Goal: Task Accomplishment & Management: Complete application form

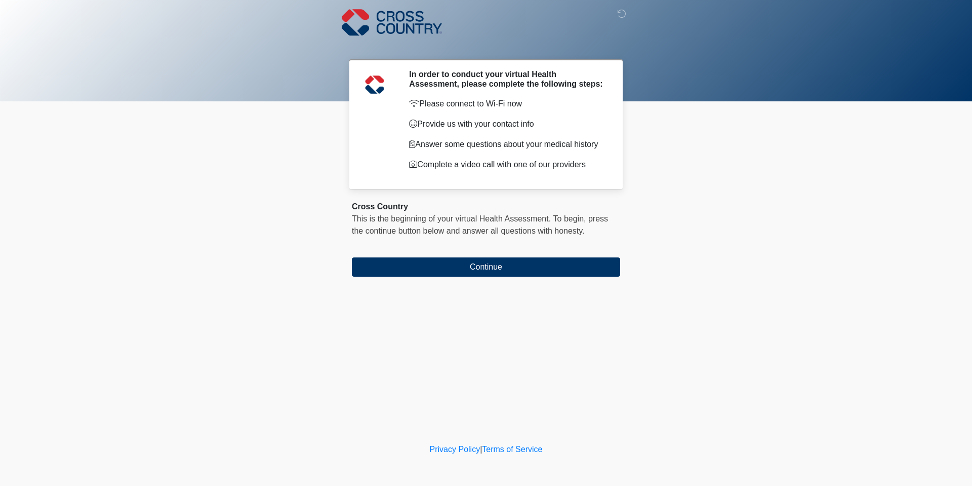
click at [271, 289] on body "‎ ‎ ‎ In order to conduct your virtual Health Assessment, please complete the f…" at bounding box center [486, 243] width 972 height 486
click at [496, 283] on div "‎ ‎ ‎ In order to conduct your virtual Health Assessment, please complete the f…" at bounding box center [486, 220] width 304 height 421
click at [496, 274] on button "Continue" at bounding box center [486, 266] width 268 height 19
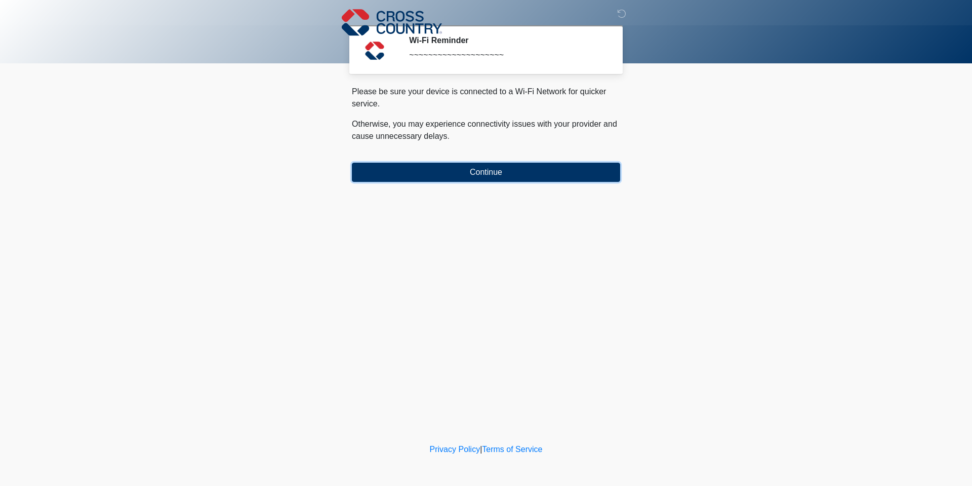
drag, startPoint x: 486, startPoint y: 175, endPoint x: 490, endPoint y: 183, distance: 9.1
click at [490, 183] on div "‎ ‎ ‎ Wi-Fi Reminder ~~~~~~~~~~~~~~~~~~~~ Please connect to Wi-Fi now Provide u…" at bounding box center [486, 220] width 304 height 421
click at [491, 164] on button "Continue" at bounding box center [486, 172] width 268 height 19
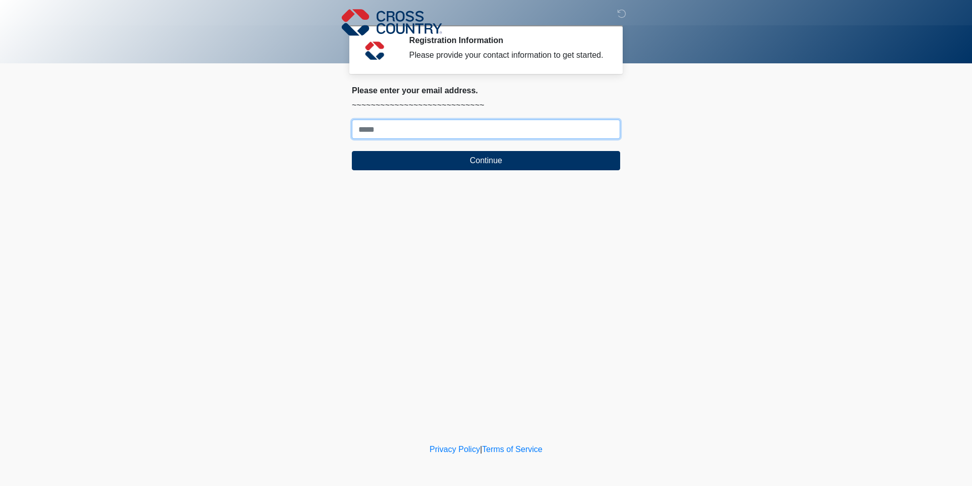
click at [400, 129] on input "Where should we email your response?" at bounding box center [486, 129] width 268 height 19
type input "**********"
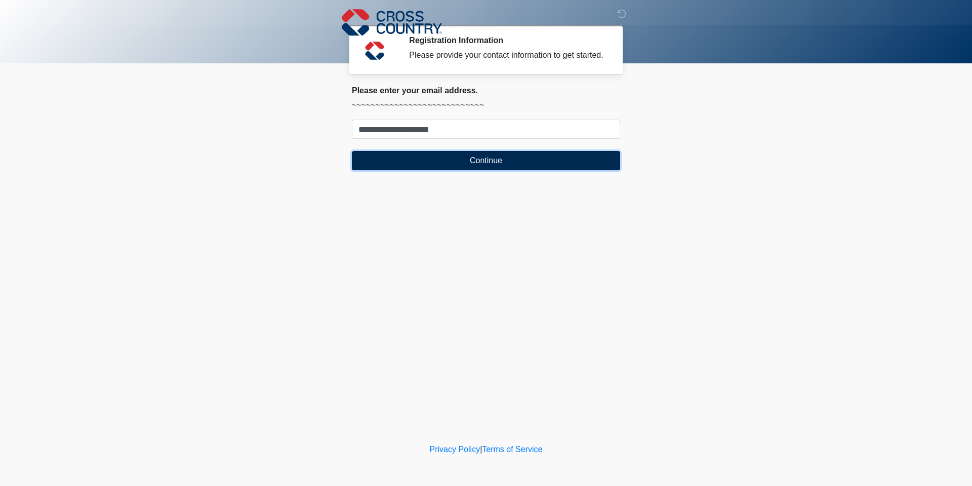
click at [415, 164] on button "Continue" at bounding box center [486, 160] width 268 height 19
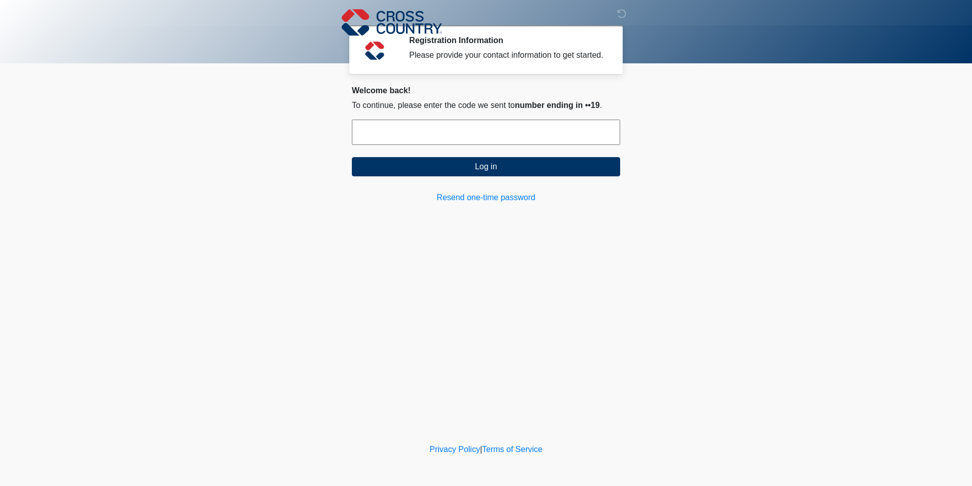
click at [435, 142] on input "text" at bounding box center [486, 132] width 268 height 25
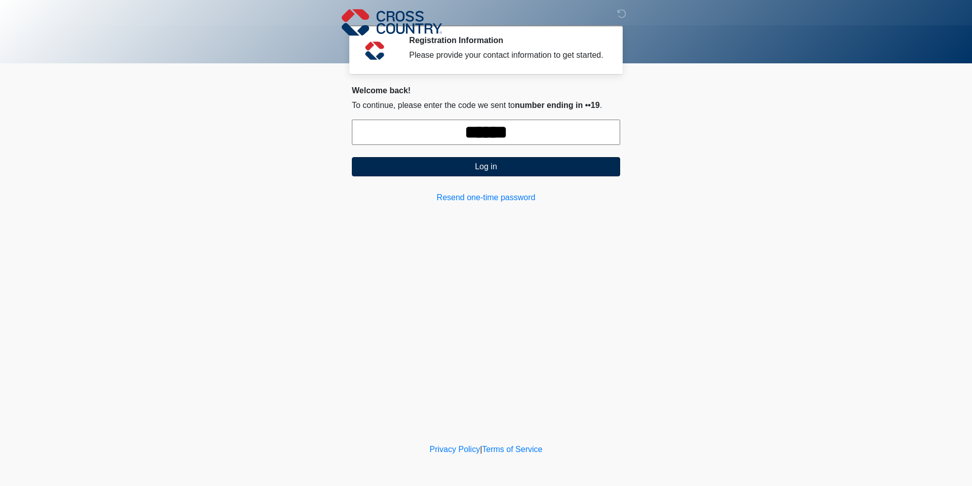
type input "******"
click at [473, 168] on button "Log in" at bounding box center [486, 166] width 268 height 19
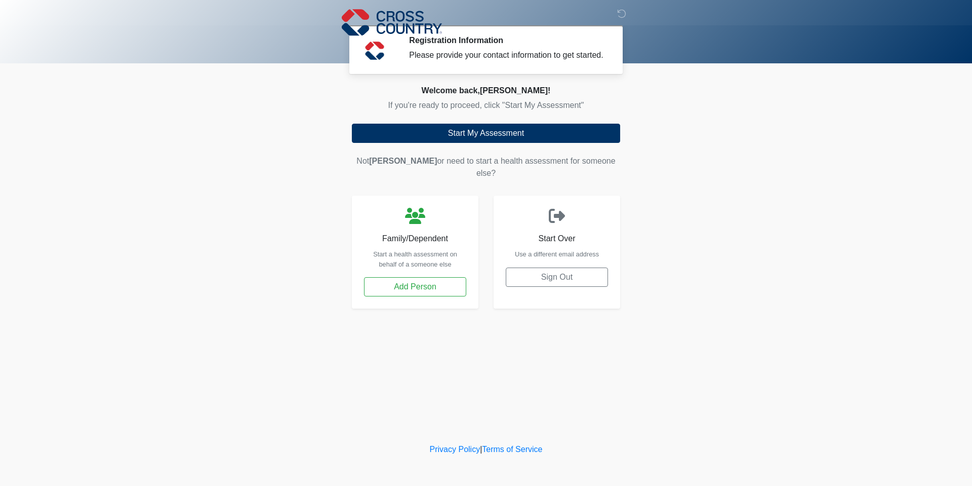
click at [119, 206] on body "‎ ‎ ‎ Registration Information Please provide your contact information to get s…" at bounding box center [486, 243] width 972 height 486
click at [766, 288] on body "‎ ‎ ‎ Registration Information Please provide your contact information to get s…" at bounding box center [486, 243] width 972 height 486
click at [447, 138] on button "Start My Assessment" at bounding box center [486, 133] width 268 height 19
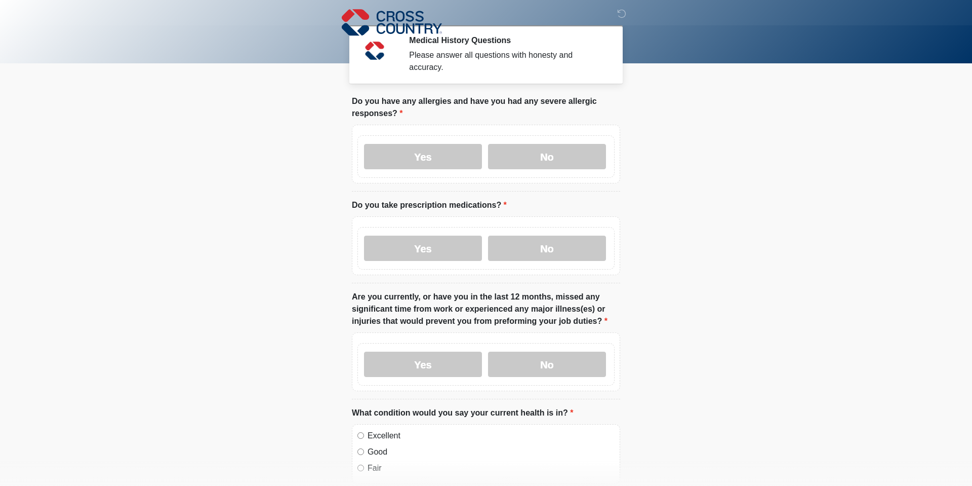
click at [187, 119] on body "‎ ‎ ‎ Medical History Questions Please answer all questions with honesty and ac…" at bounding box center [486, 243] width 972 height 486
click at [509, 155] on label "No" at bounding box center [547, 156] width 118 height 25
click at [535, 249] on label "No" at bounding box center [547, 248] width 118 height 25
click at [509, 353] on label "No" at bounding box center [547, 363] width 118 height 25
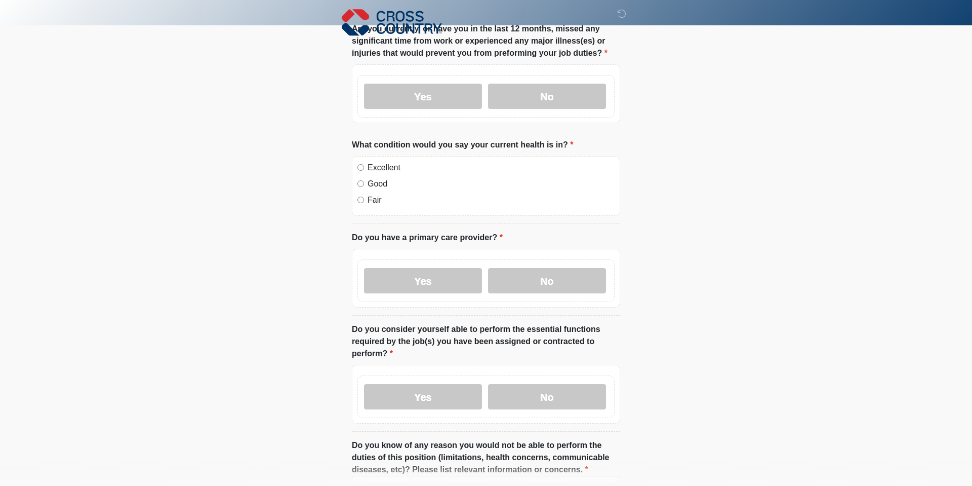
scroll to position [259, 0]
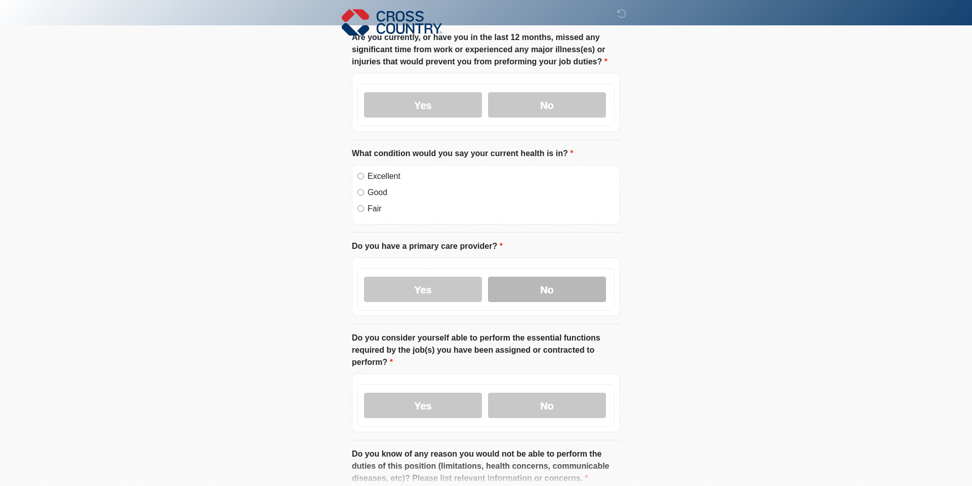
click at [535, 297] on label "No" at bounding box center [547, 289] width 118 height 25
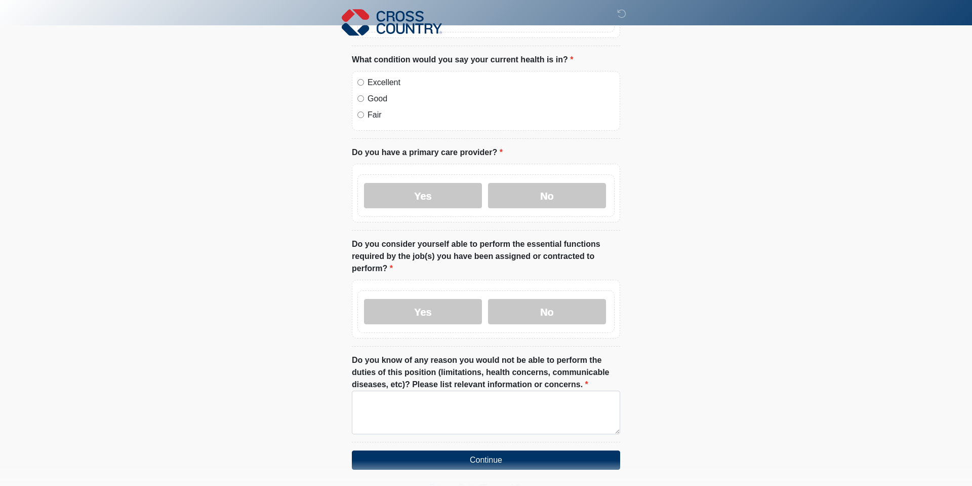
scroll to position [355, 0]
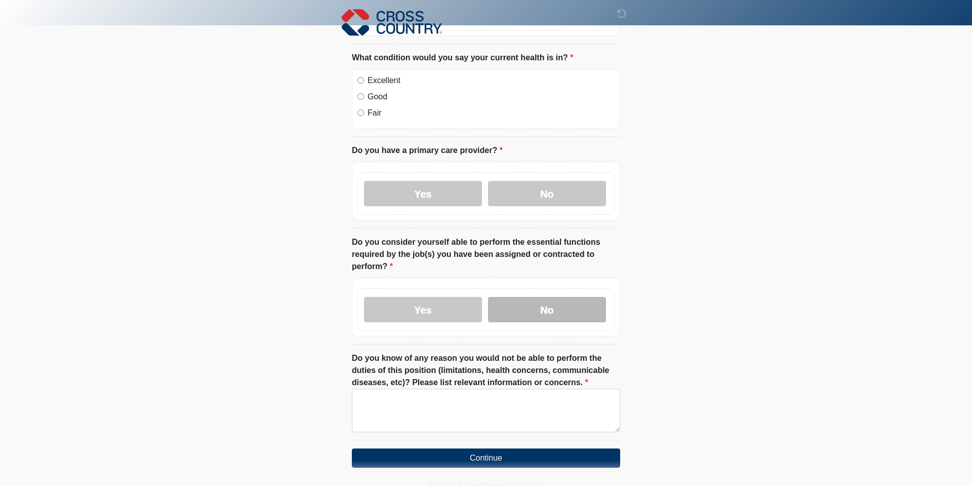
click at [566, 297] on label "No" at bounding box center [547, 309] width 118 height 25
click at [467, 299] on label "Yes" at bounding box center [423, 309] width 118 height 25
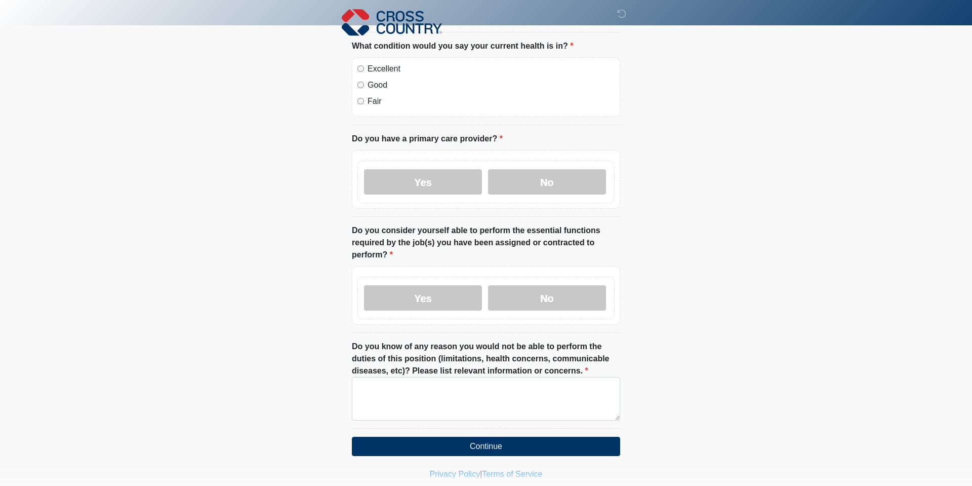
scroll to position [379, 0]
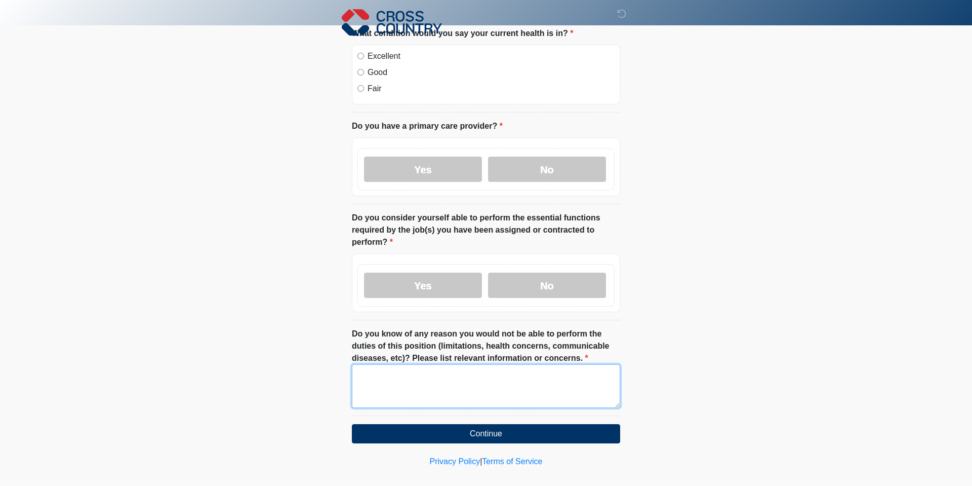
click at [454, 380] on textarea "Do you know of any reason you would not be able to perform the duties of this p…" at bounding box center [486, 386] width 268 height 44
type textarea "***"
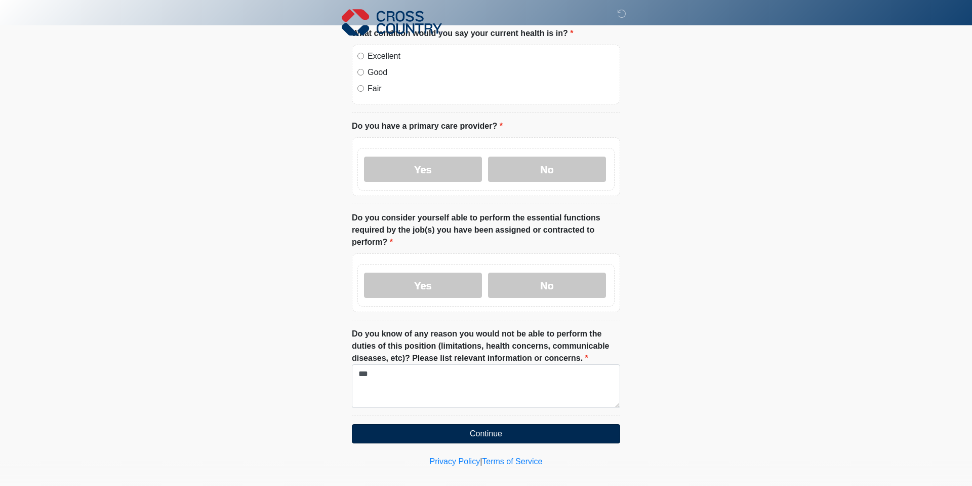
drag, startPoint x: 491, startPoint y: 432, endPoint x: 497, endPoint y: 426, distance: 7.9
click at [498, 426] on button "Continue" at bounding box center [486, 433] width 268 height 19
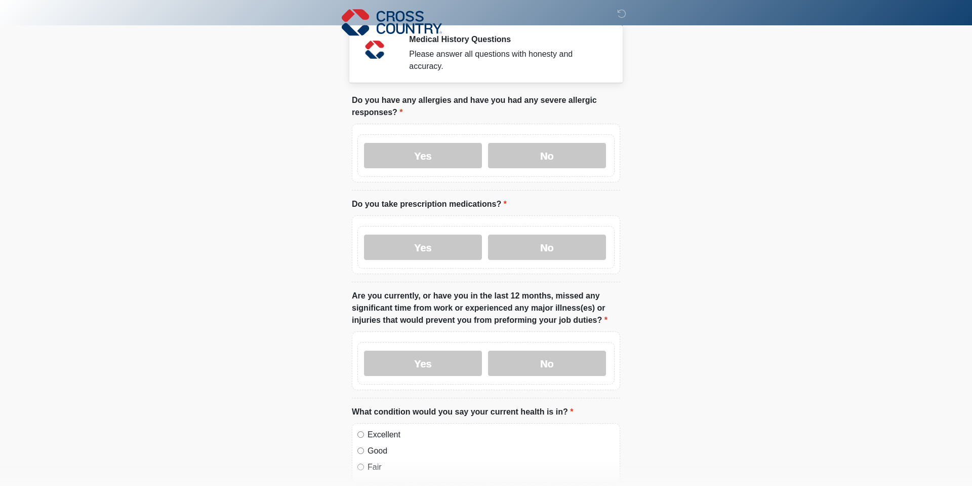
scroll to position [0, 0]
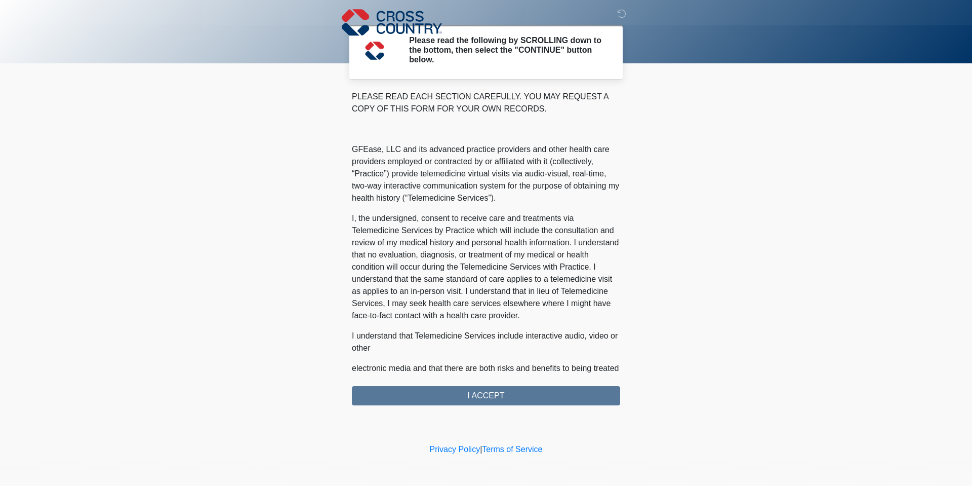
click at [915, 214] on body "‎ ‎ ‎ Please read the following by SCROLLING down to the bottom, then select th…" at bounding box center [486, 243] width 972 height 486
drag, startPoint x: 498, startPoint y: 374, endPoint x: 505, endPoint y: 393, distance: 19.9
click at [498, 374] on div "PLEASE READ EACH SECTION CAREFULLY. YOU MAY REQUEST A COPY OF THIS FORM FOR YOU…" at bounding box center [486, 248] width 268 height 315
click at [504, 395] on div "PLEASE READ EACH SECTION CAREFULLY. YOU MAY REQUEST A COPY OF THIS FORM FOR YOU…" at bounding box center [486, 248] width 268 height 315
click at [479, 394] on div "PLEASE READ EACH SECTION CAREFULLY. YOU MAY REQUEST A COPY OF THIS FORM FOR YOU…" at bounding box center [486, 248] width 268 height 315
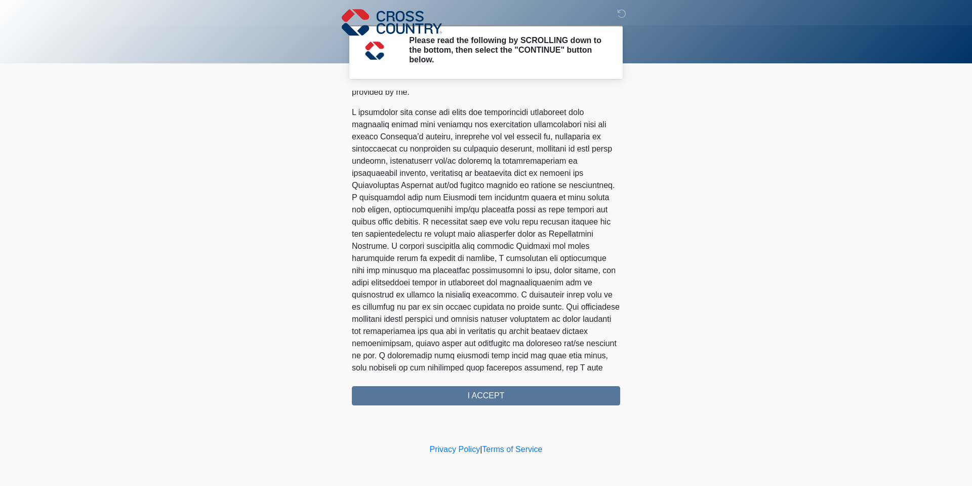
scroll to position [503, 0]
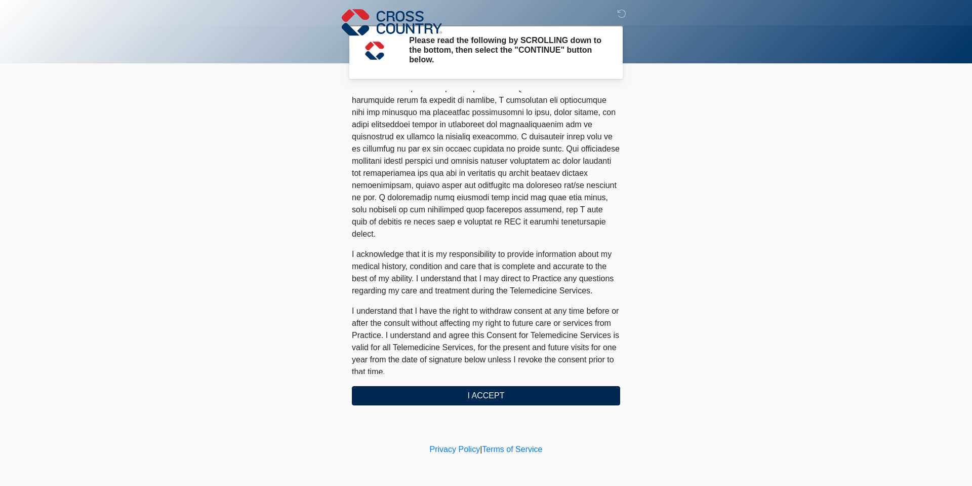
click at [500, 383] on div "PLEASE READ EACH SECTION CAREFULLY. YOU MAY REQUEST A COPY OF THIS FORM FOR YOU…" at bounding box center [486, 248] width 268 height 315
click at [501, 391] on button "I ACCEPT" at bounding box center [486, 395] width 268 height 19
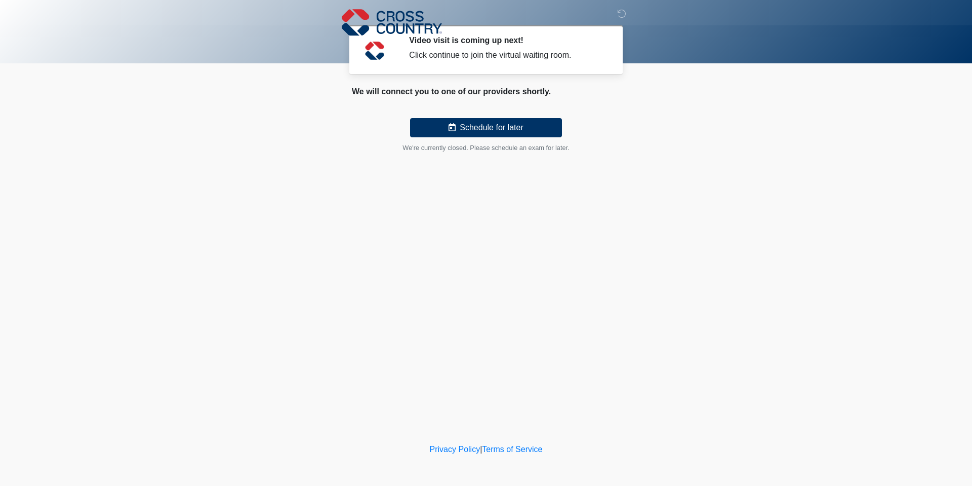
click at [506, 177] on div "‎ ‎ ‎ Video visit is coming up next! Click continue to join the virtual waiting…" at bounding box center [486, 220] width 304 height 421
drag, startPoint x: 59, startPoint y: 103, endPoint x: 82, endPoint y: 58, distance: 50.7
click at [70, 83] on body "‎ ‎ ‎ Video visit is coming up next! Click continue to join the virtual waiting…" at bounding box center [486, 243] width 972 height 486
